Goal: Transaction & Acquisition: Purchase product/service

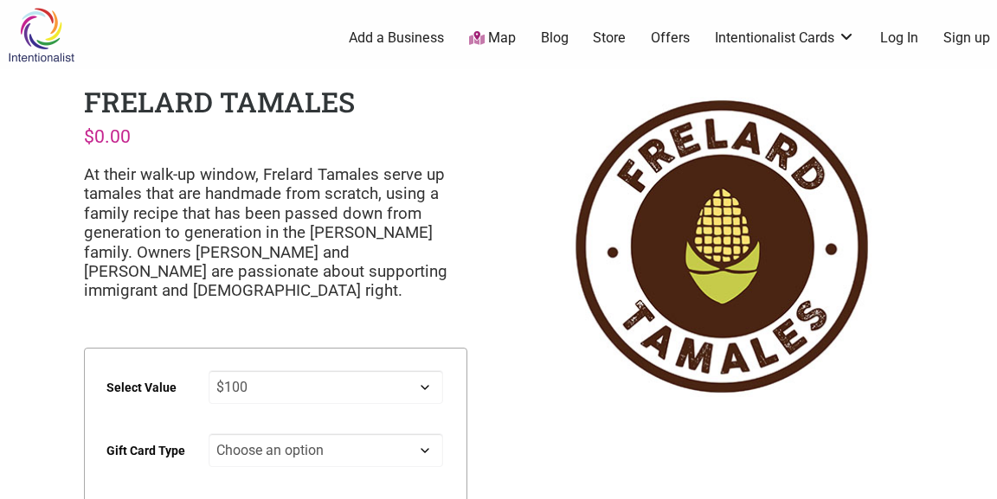
select select "$100"
click at [209, 370] on select "Choose an option $25 $50 $100 $200 $500" at bounding box center [326, 387] width 235 height 34
click option "$100" at bounding box center [0, 0] width 0 height 0
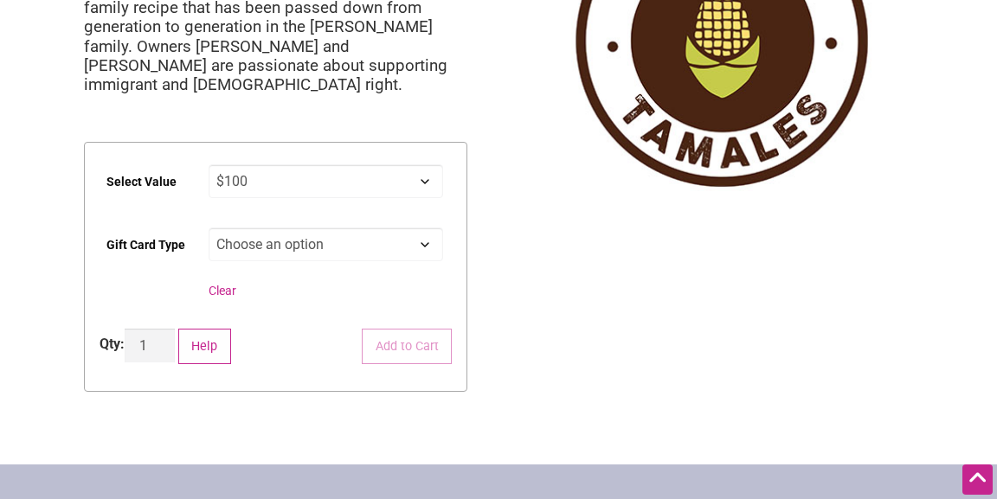
click at [209, 228] on select "Choose an option Physical" at bounding box center [326, 245] width 235 height 34
select select "Physical"
select select "$100"
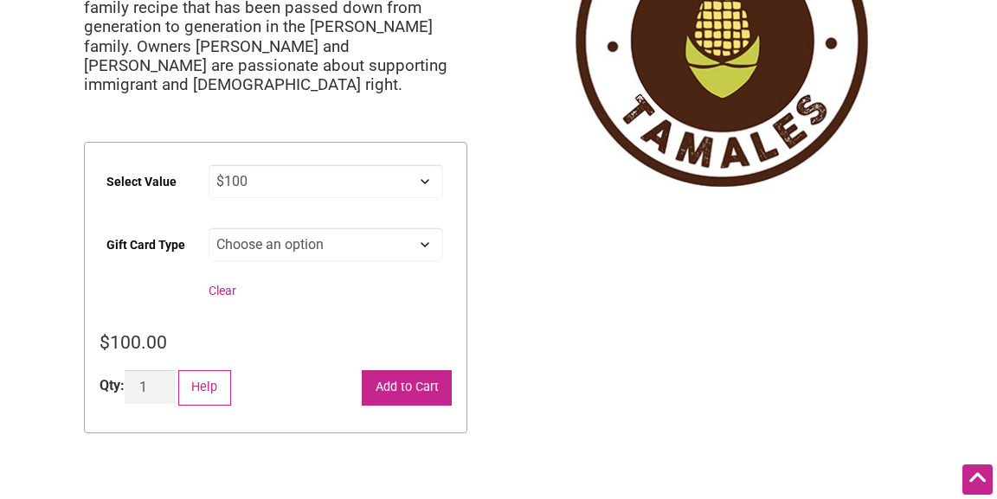
click at [408, 387] on button "Add to Cart" at bounding box center [407, 387] width 90 height 35
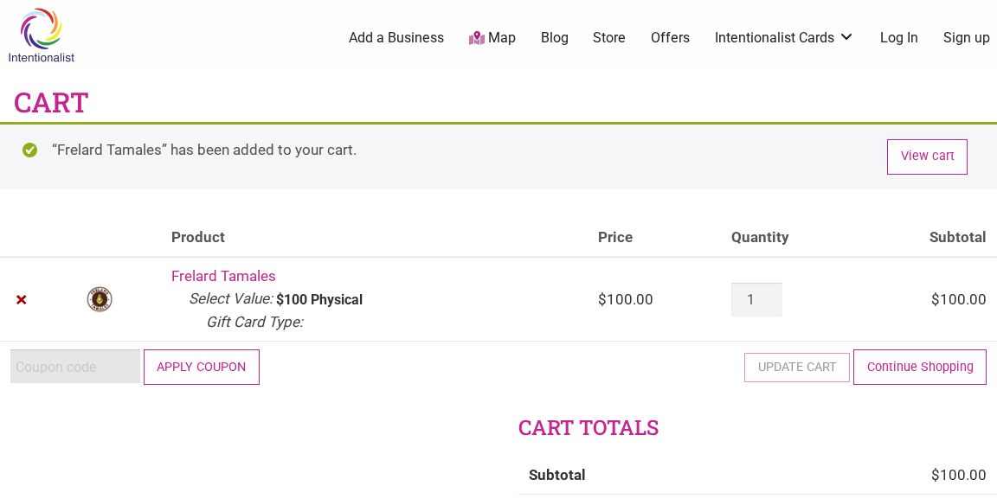
click at [56, 365] on input "Coupon:" at bounding box center [75, 367] width 130 height 34
click at [55, 364] on input "Coupon:" at bounding box center [75, 367] width 130 height 34
paste input "2025JUNTOS"
type input "2025JUNTOS"
click at [219, 363] on button "Apply coupon" at bounding box center [202, 367] width 116 height 35
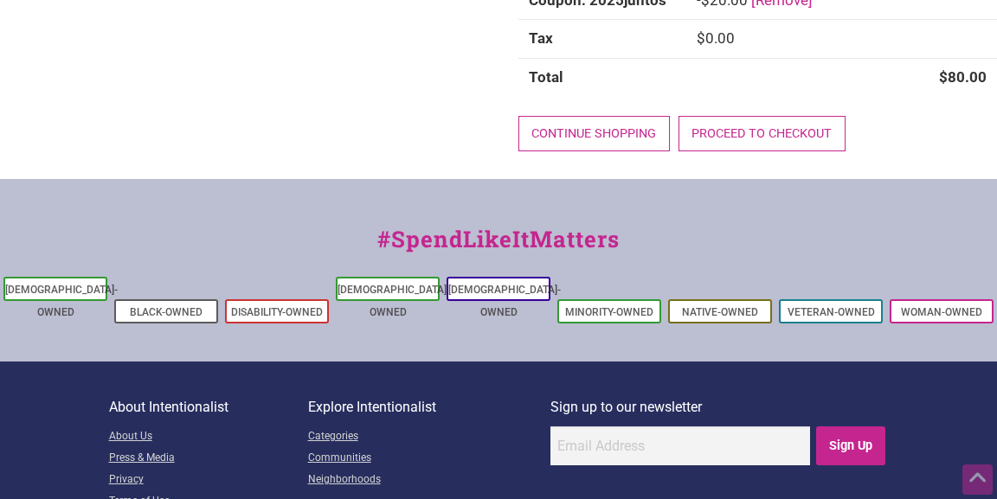
scroll to position [504, 0]
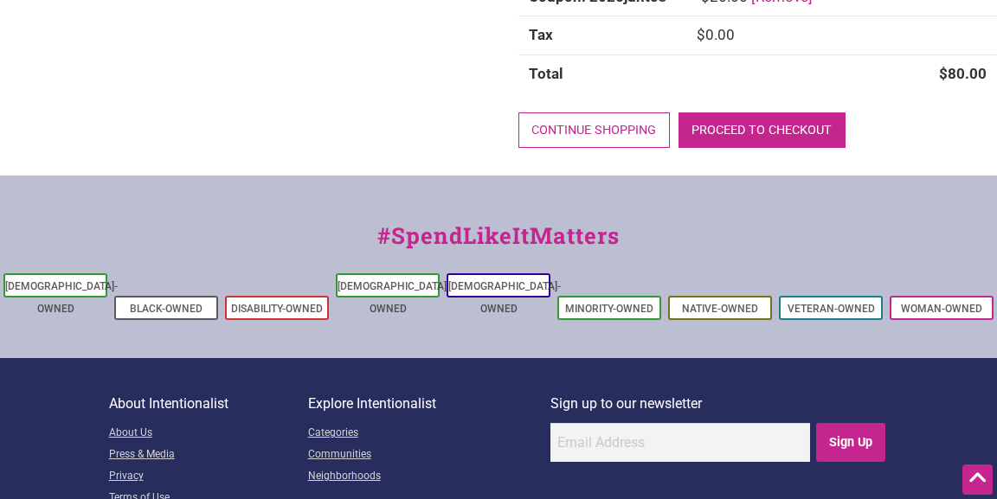
click at [808, 126] on link "Proceed to checkout" at bounding box center [761, 129] width 167 height 35
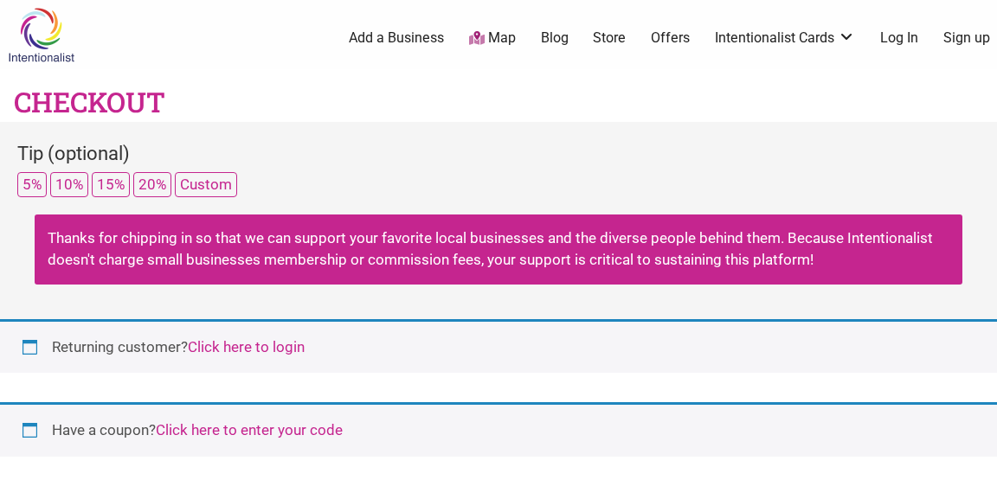
select select "WA"
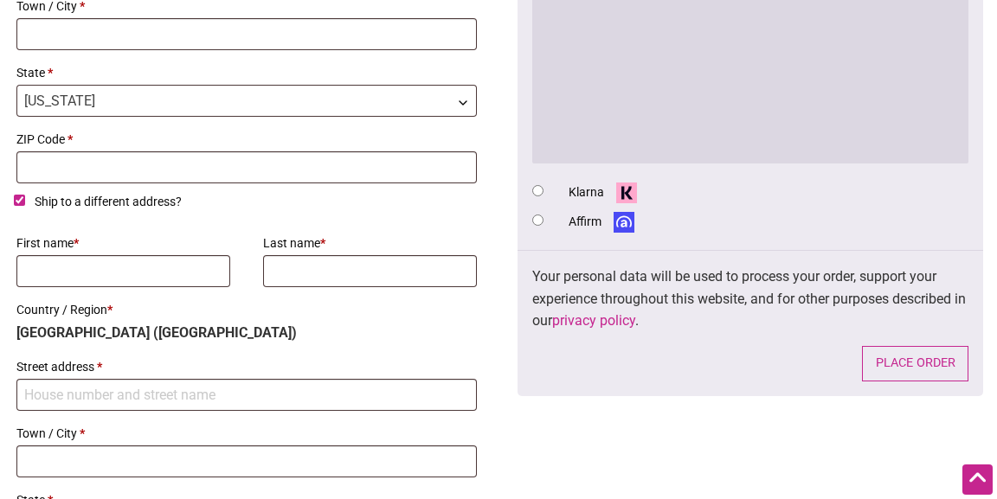
scroll to position [468, 0]
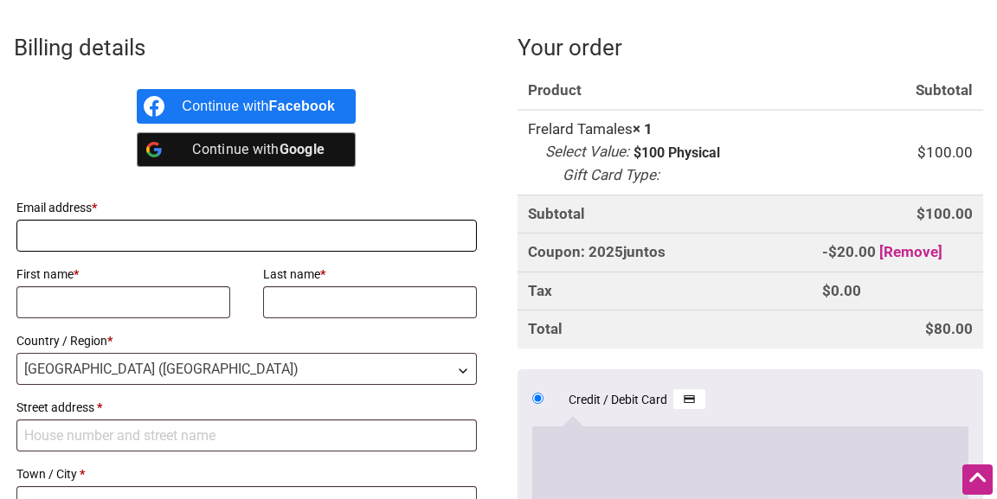
click at [98, 230] on input "Email address *" at bounding box center [246, 236] width 460 height 32
type input "x"
type input "[EMAIL_ADDRESS][DOMAIN_NAME]"
type input "[PERSON_NAME]"
type input "Siudmak"
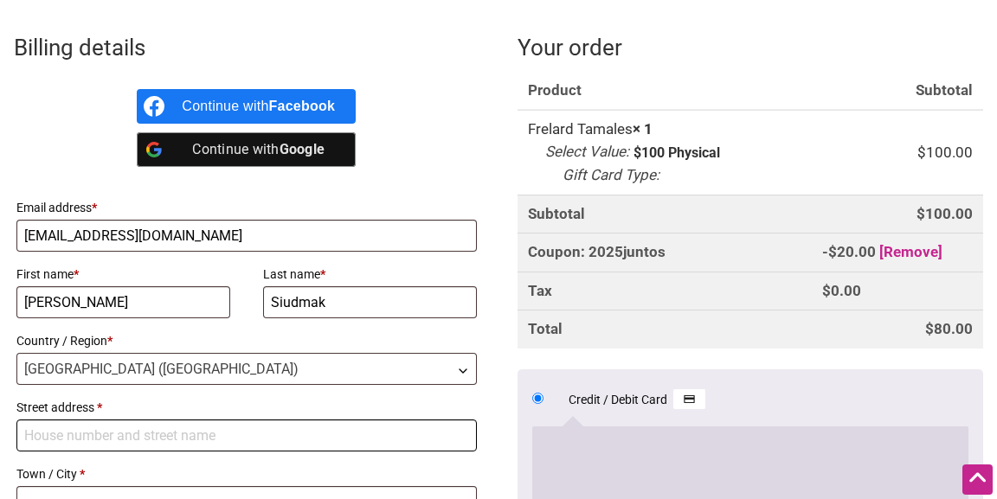
type input "NE [GEOGRAPHIC_DATA]"
type input "[PERSON_NAME]"
type input "98052"
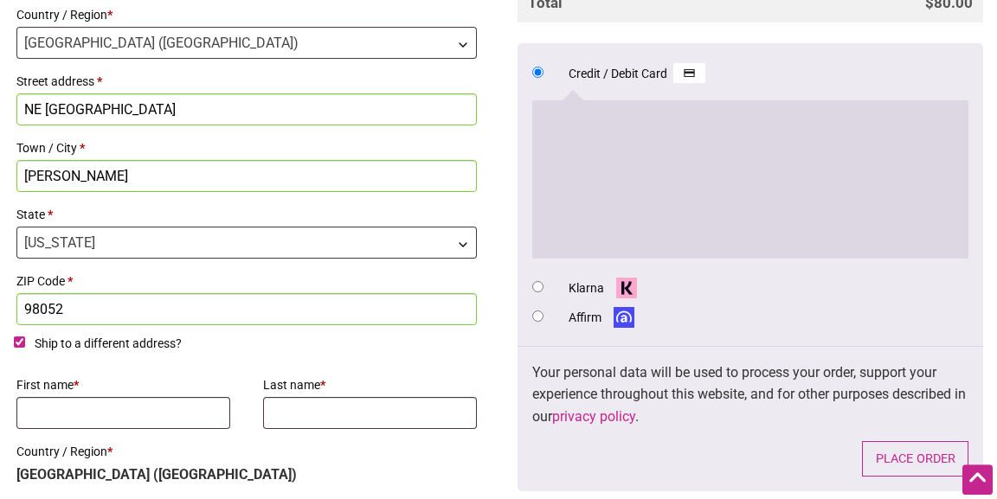
scroll to position [936, 0]
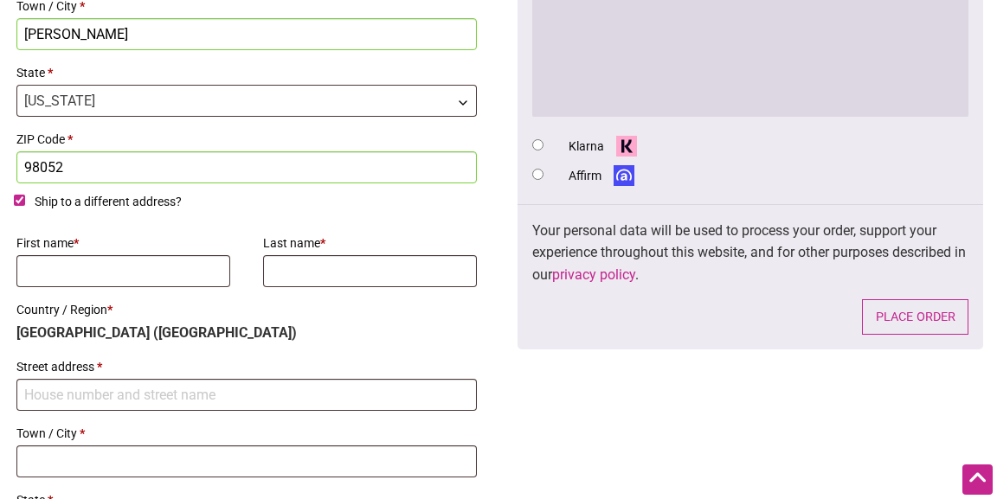
drag, startPoint x: 22, startPoint y: 191, endPoint x: 27, endPoint y: 199, distance: 8.9
click at [22, 195] on input "Ship to a different address?" at bounding box center [19, 200] width 11 height 11
checkbox input "false"
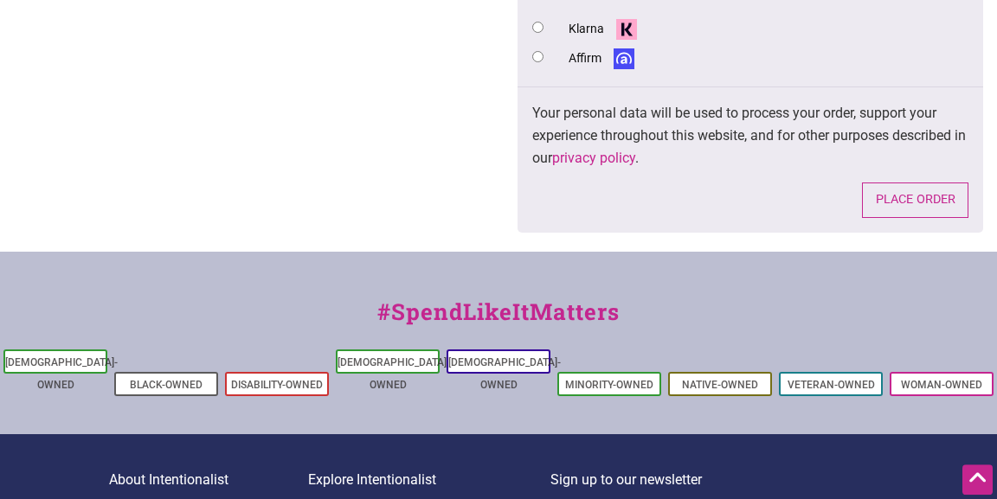
scroll to position [1313, 0]
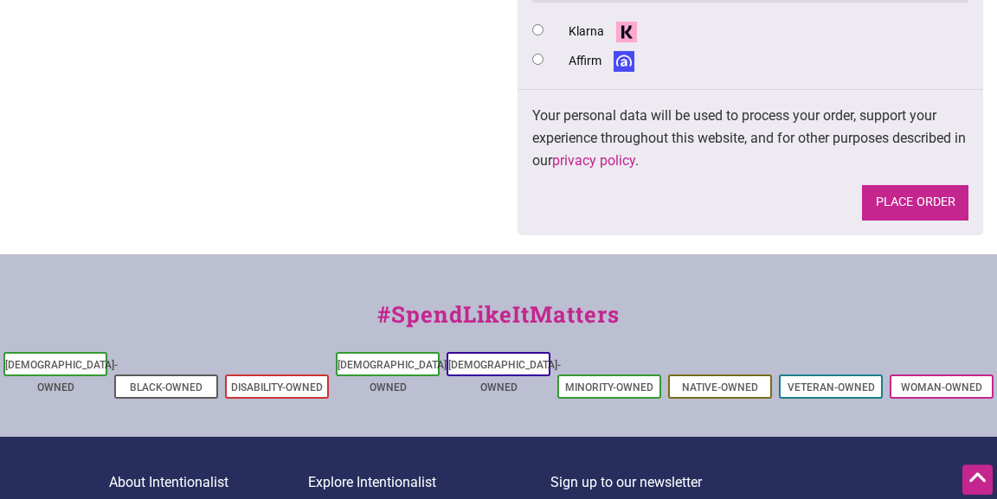
click at [917, 192] on button "Place order" at bounding box center [915, 202] width 106 height 35
